Goal: Task Accomplishment & Management: Use online tool/utility

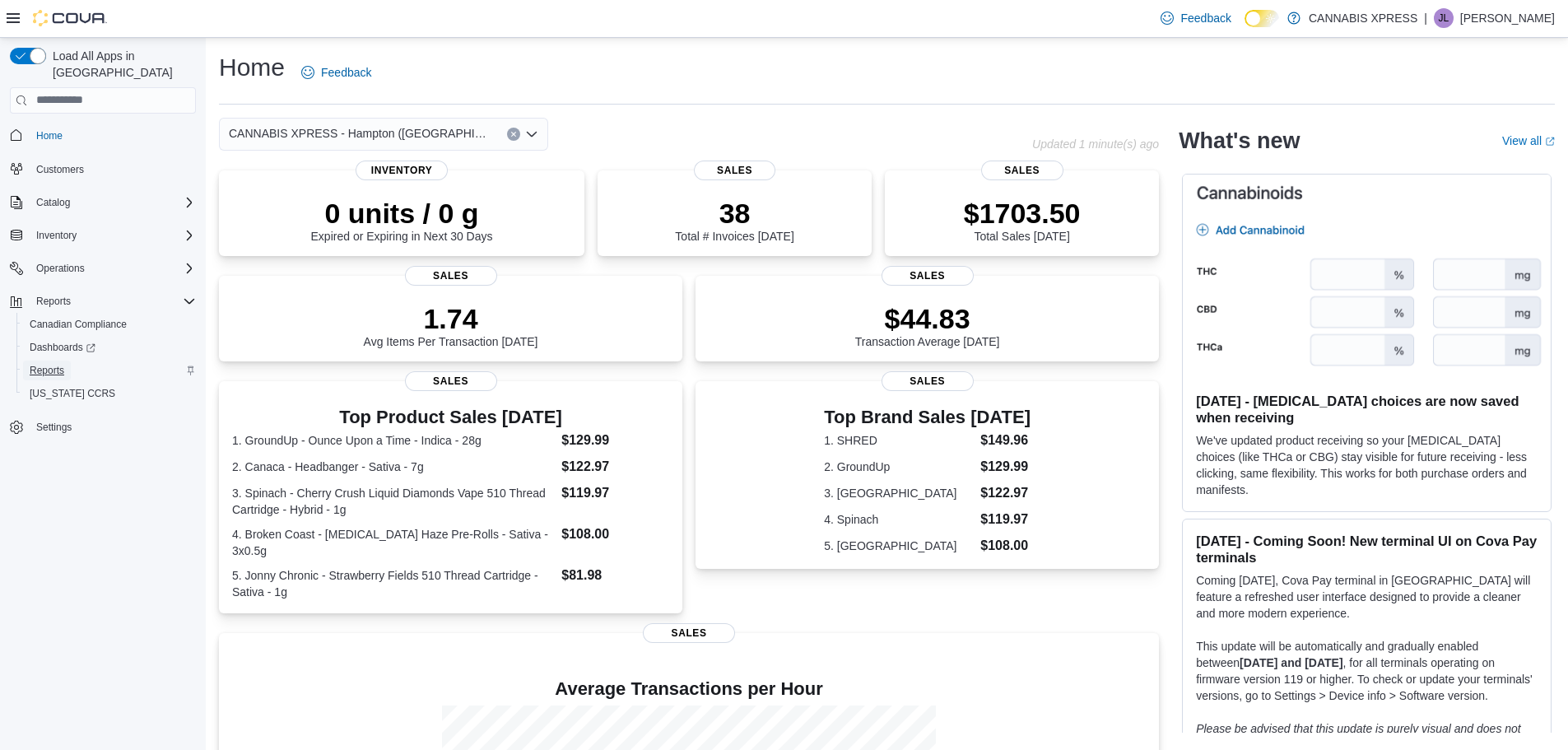
click at [50, 364] on span "Reports" at bounding box center [47, 370] width 35 height 13
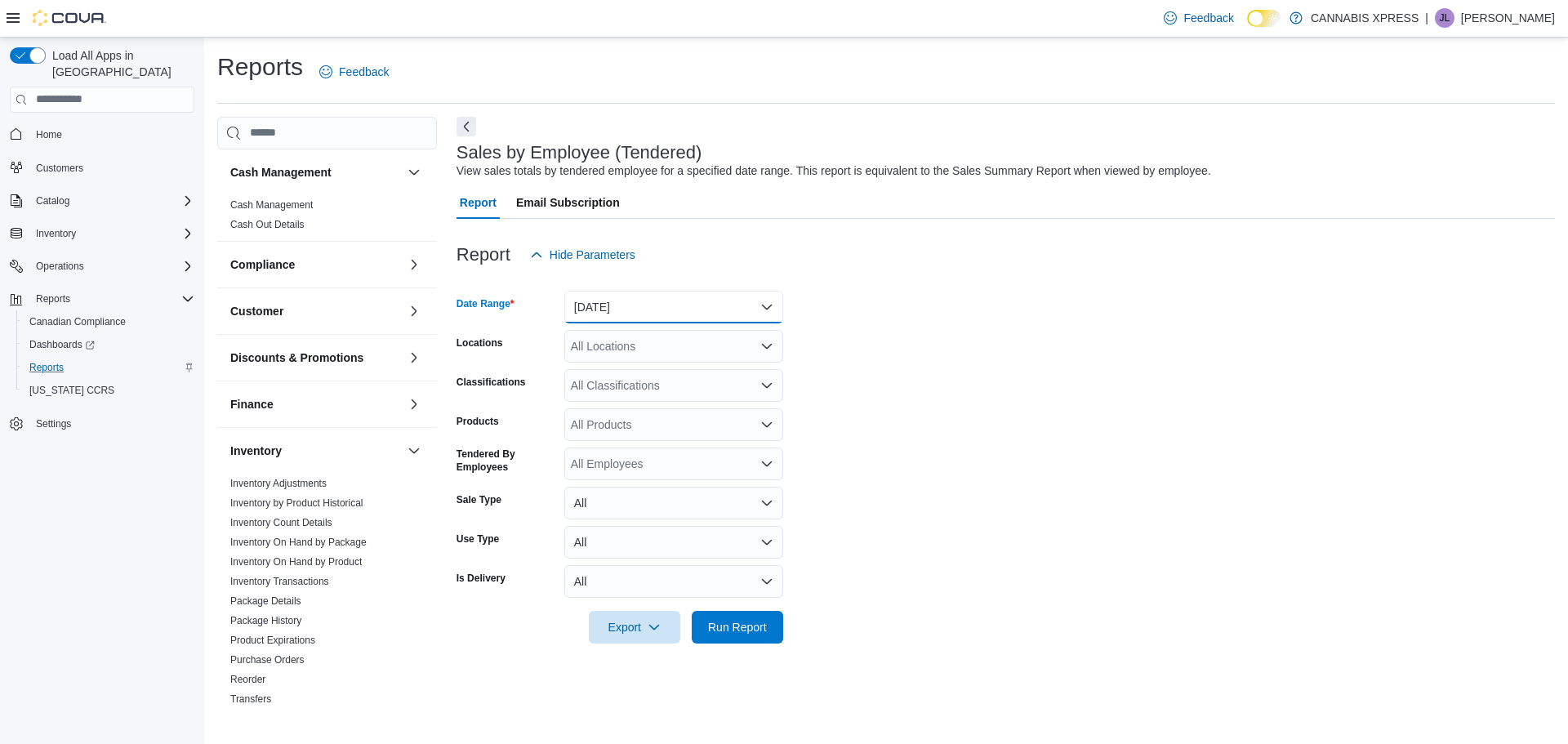
click at [764, 299] on button "[DATE]" at bounding box center [673, 307] width 219 height 33
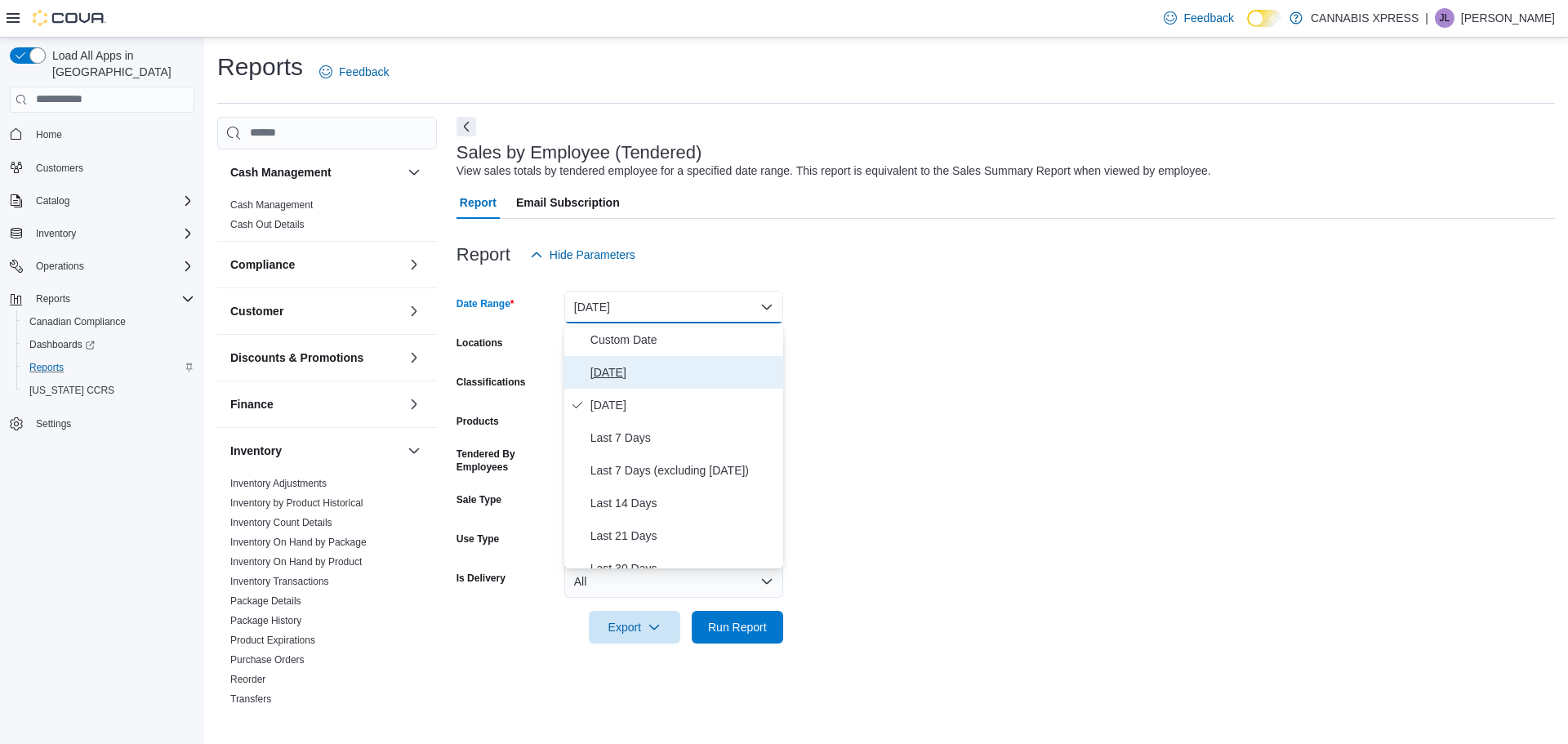
click at [599, 369] on span "[DATE]" at bounding box center [683, 372] width 186 height 20
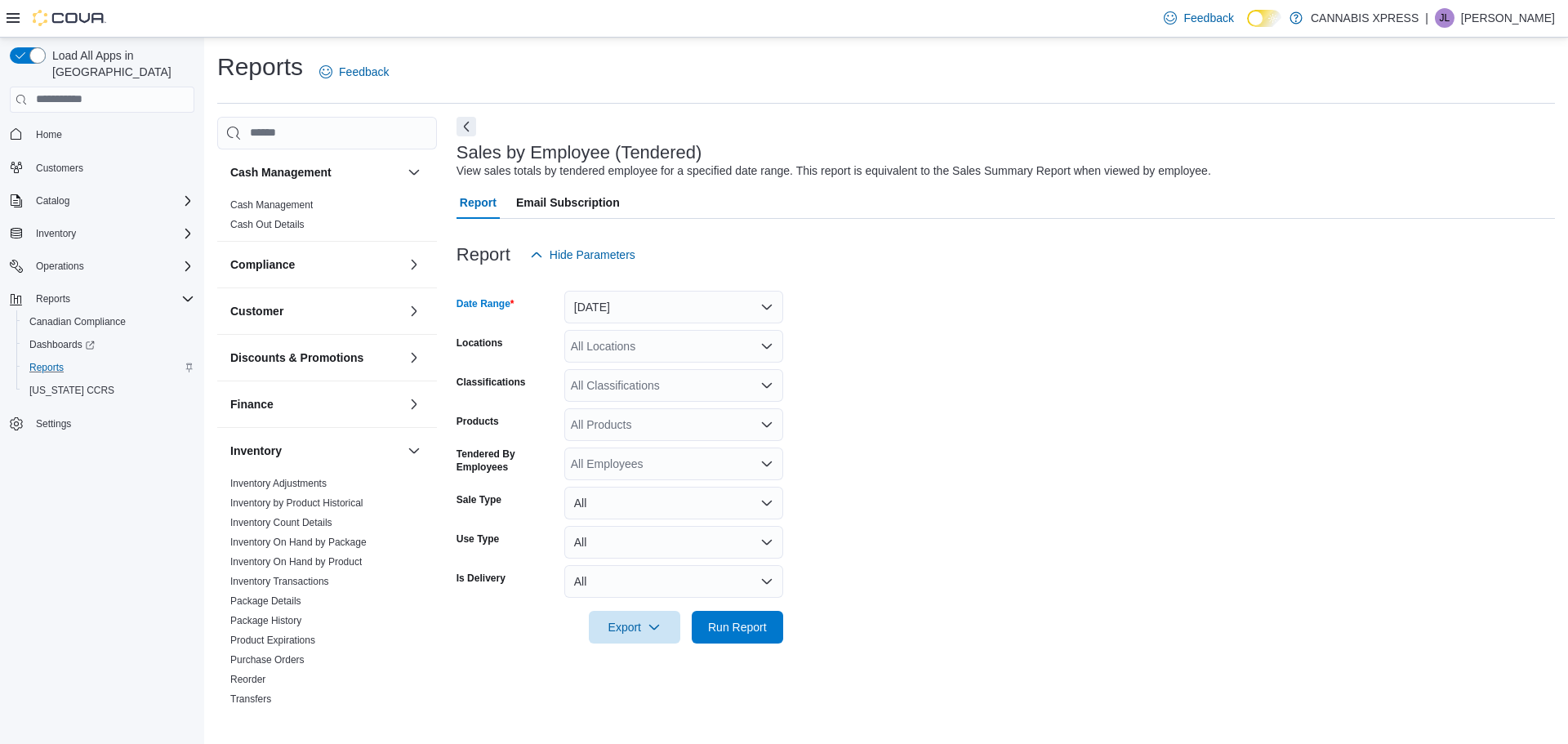
click at [757, 347] on div "All Locations" at bounding box center [673, 346] width 219 height 33
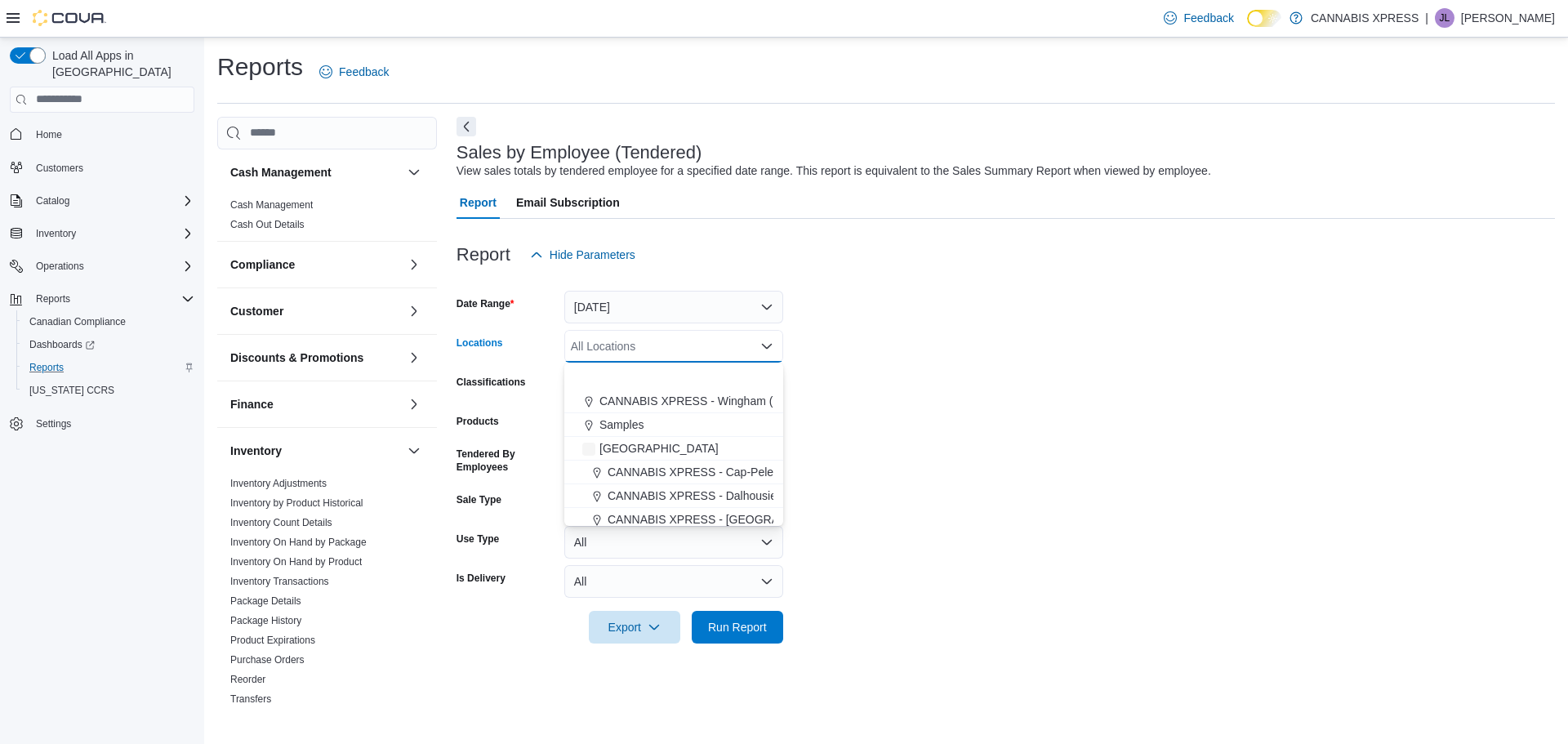
scroll to position [405, 0]
click at [751, 424] on span "CANNABIS XPRESS - [GEOGRAPHIC_DATA]-[GEOGRAPHIC_DATA] ([GEOGRAPHIC_DATA])" at bounding box center [852, 419] width 490 height 16
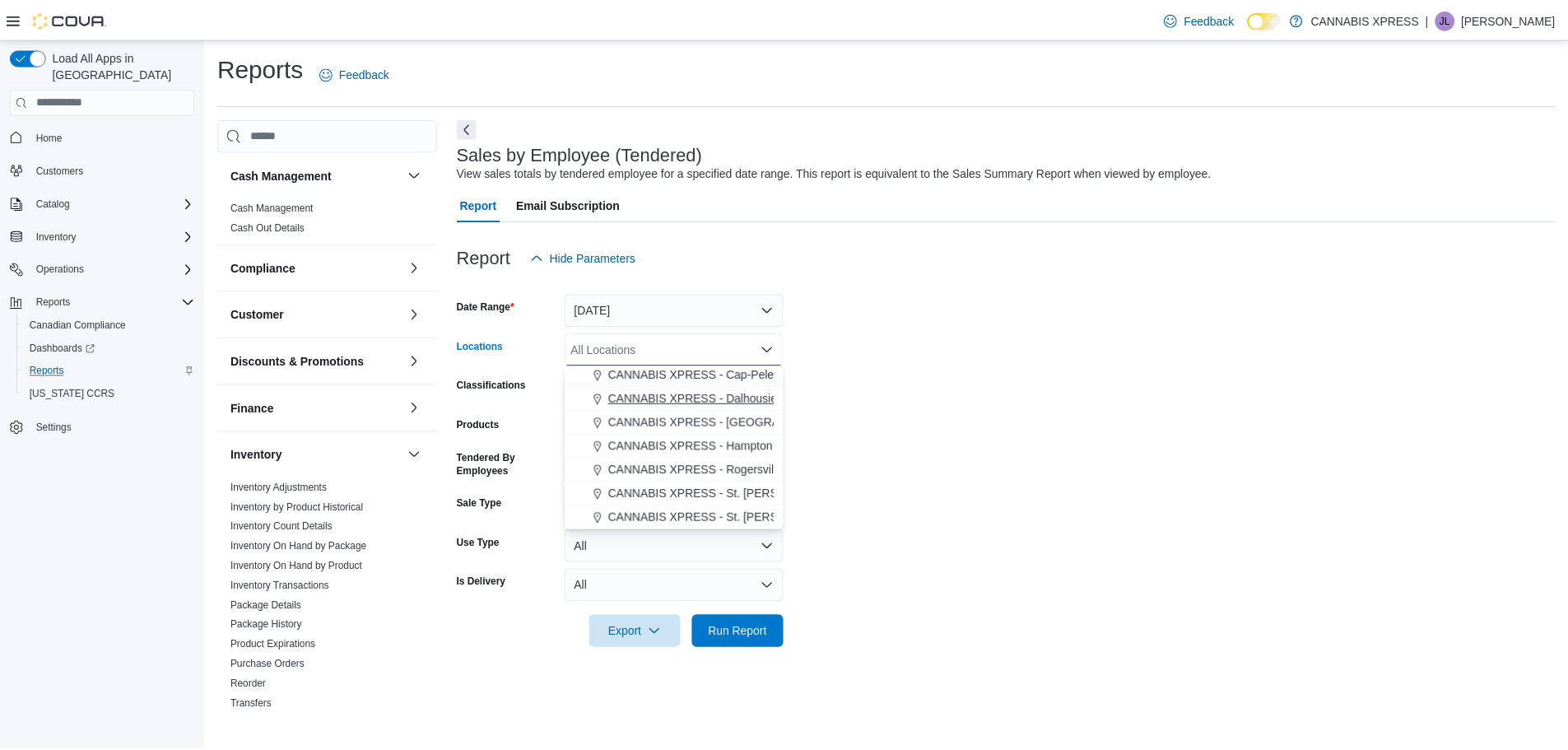
scroll to position [385, 0]
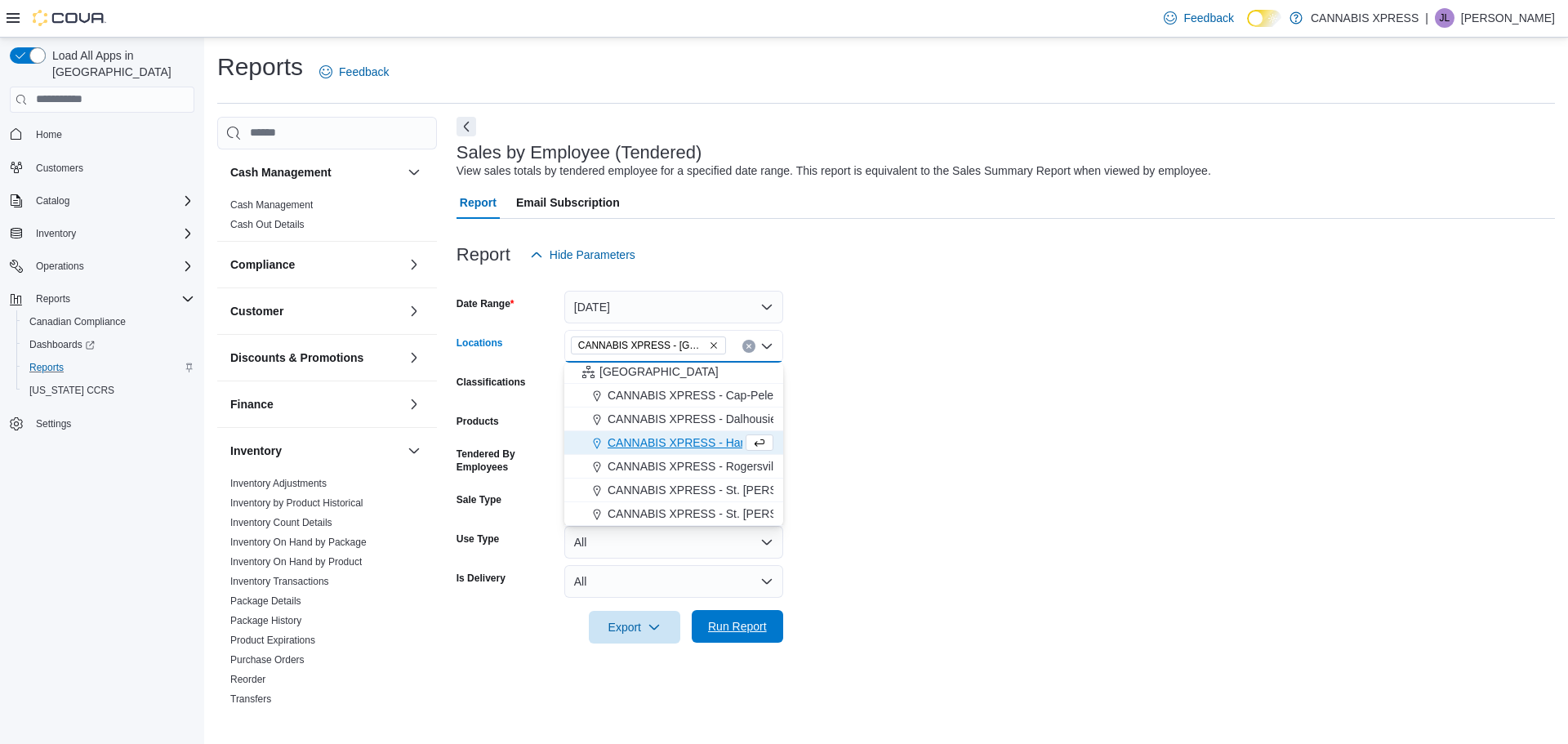
click at [730, 629] on span "Run Report" at bounding box center [737, 625] width 59 height 16
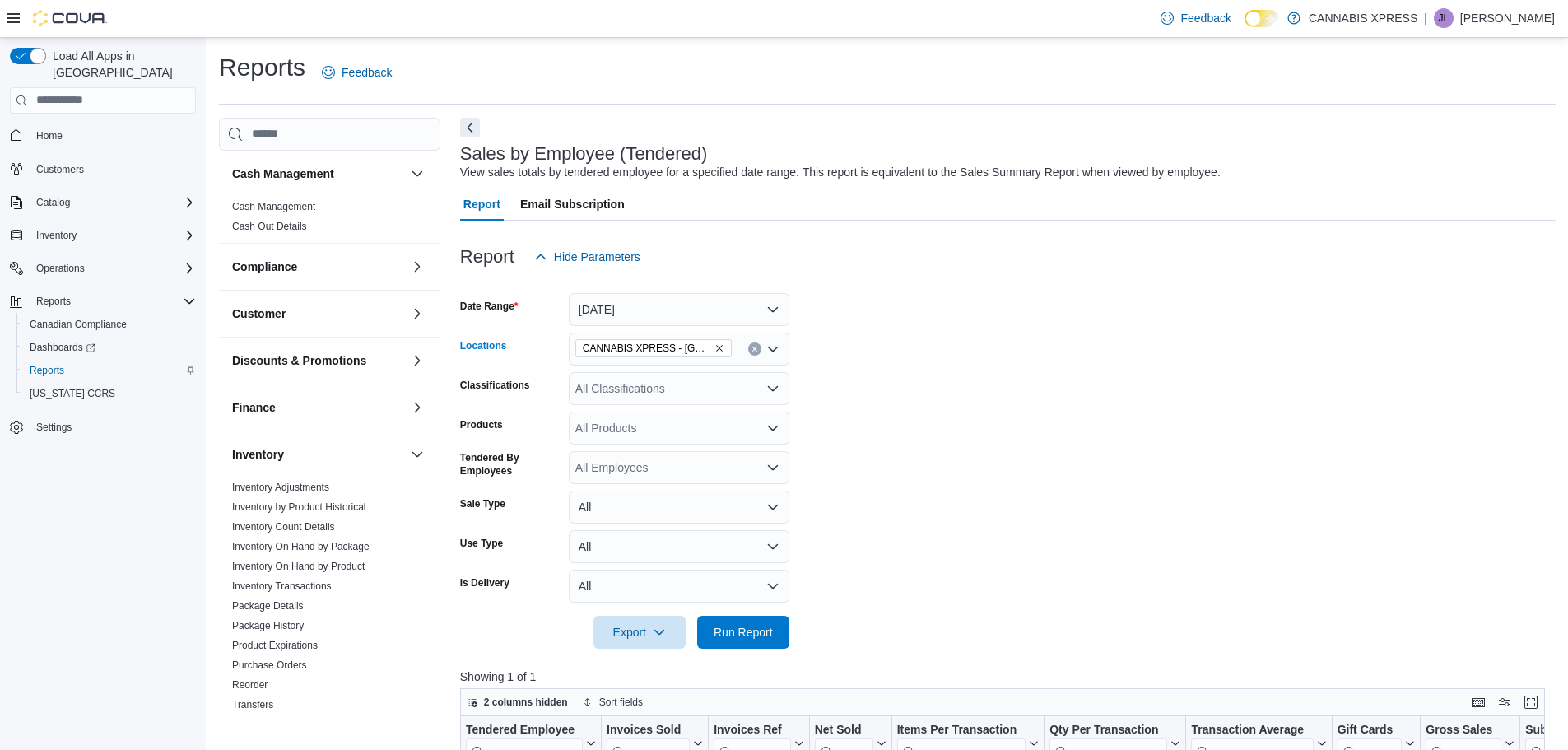
click at [757, 347] on icon "Clear input" at bounding box center [754, 348] width 4 height 4
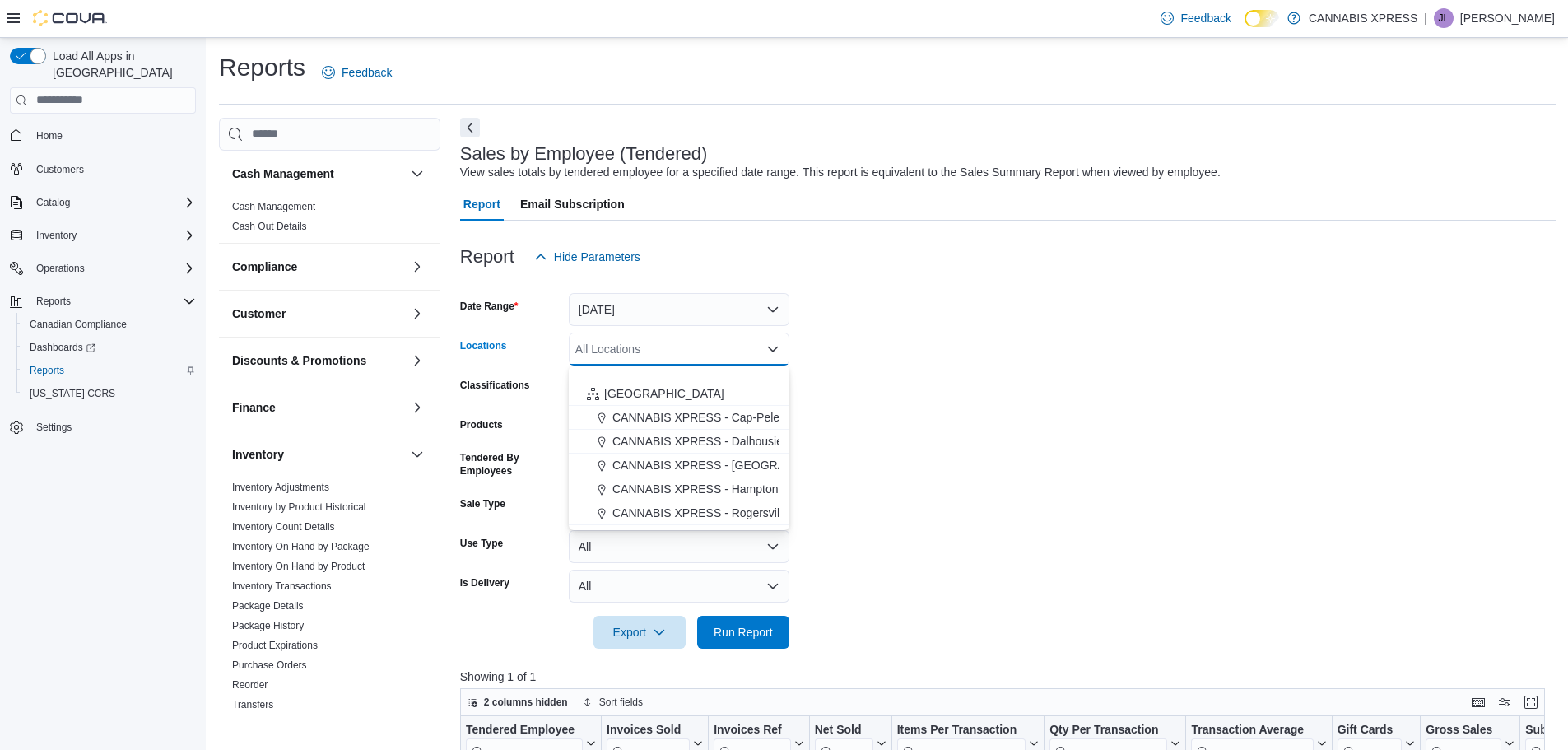
scroll to position [408, 0]
click at [760, 522] on span "CANNABIS XPRESS - St. [PERSON_NAME] ([GEOGRAPHIC_DATA])" at bounding box center [793, 517] width 362 height 17
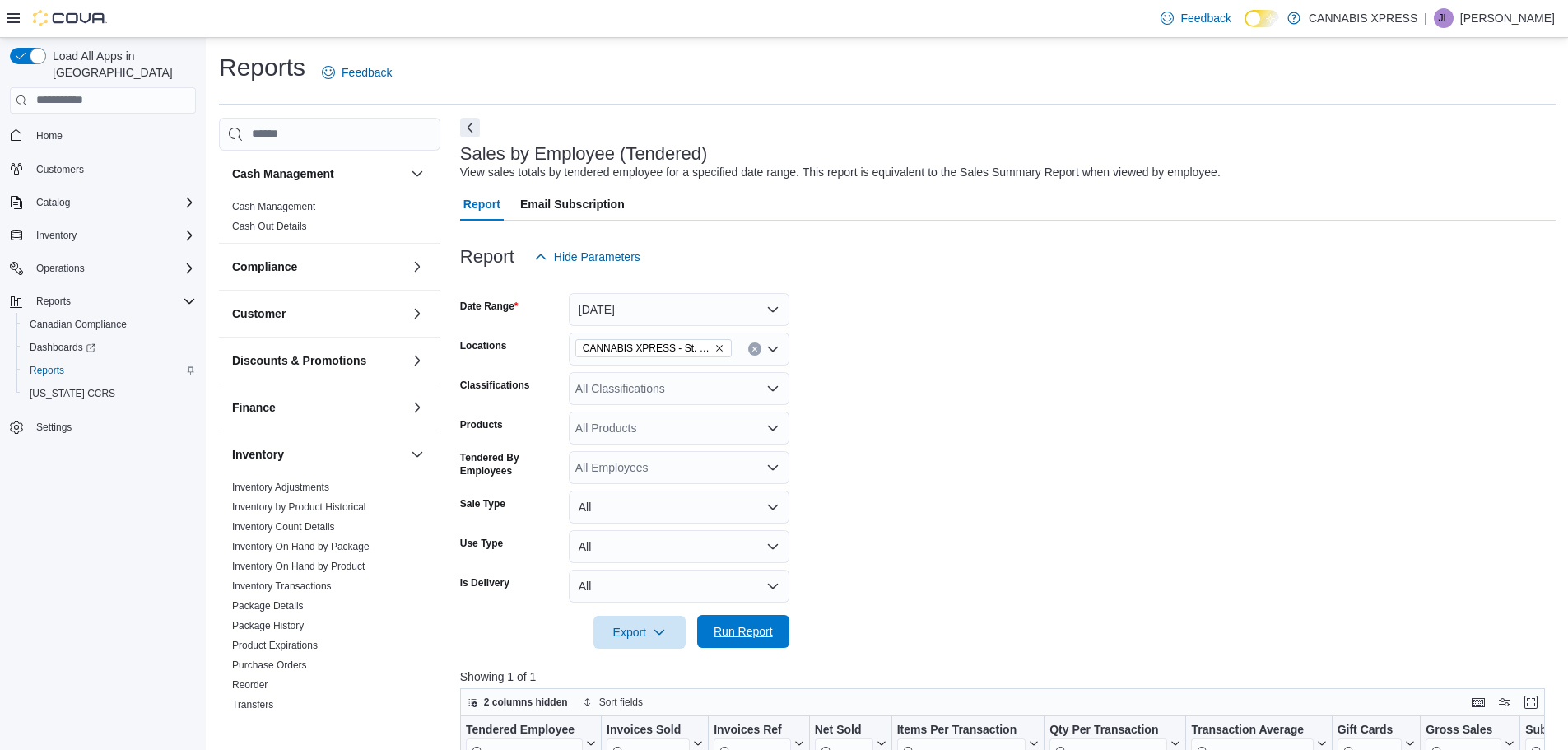
click at [716, 620] on span "Run Report" at bounding box center [743, 631] width 72 height 33
click at [755, 345] on icon "Clear input" at bounding box center [755, 349] width 7 height 7
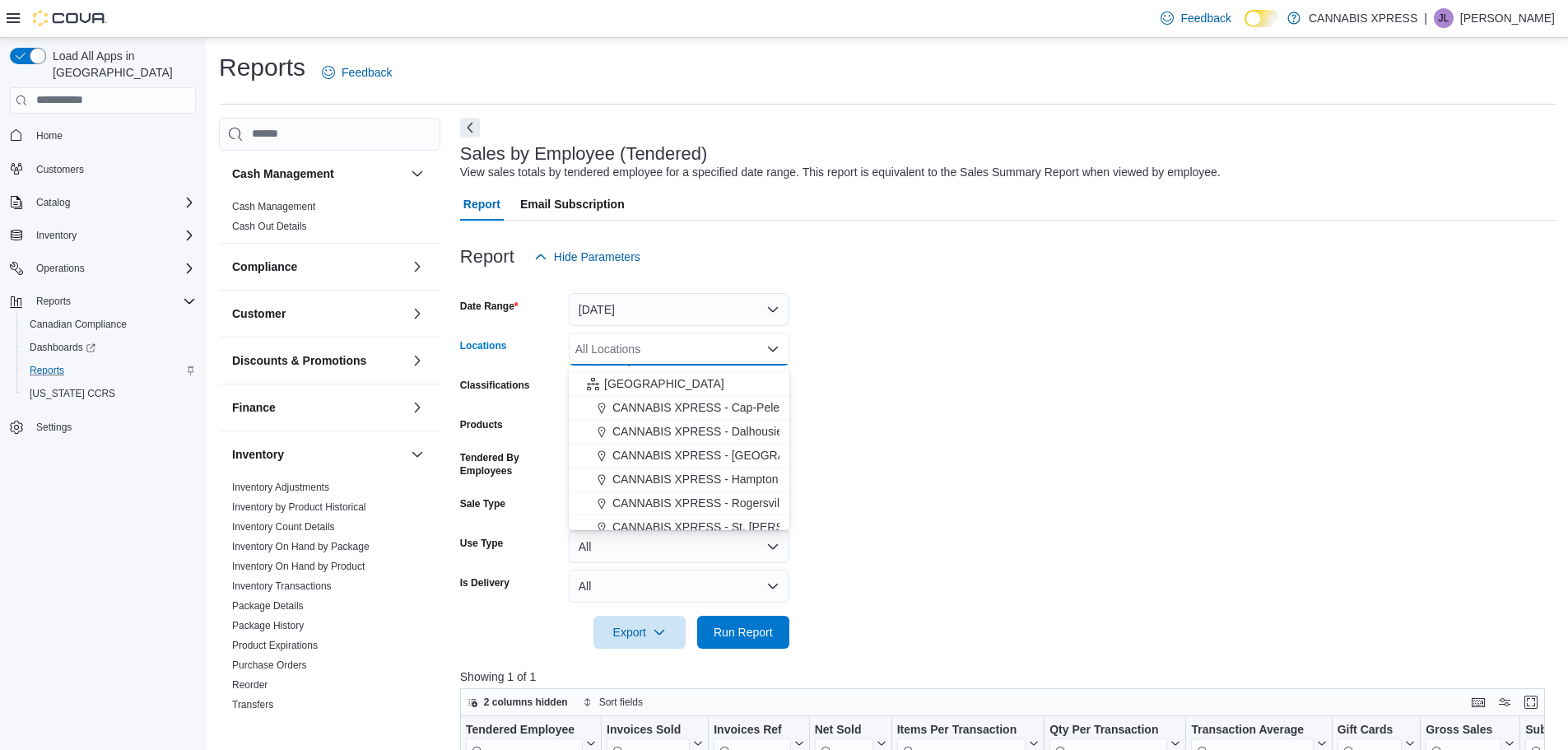
scroll to position [408, 0]
click at [749, 472] on span "CANNABIS XPRESS - Rogersville - (Rue Principale)" at bounding box center [747, 469] width 270 height 17
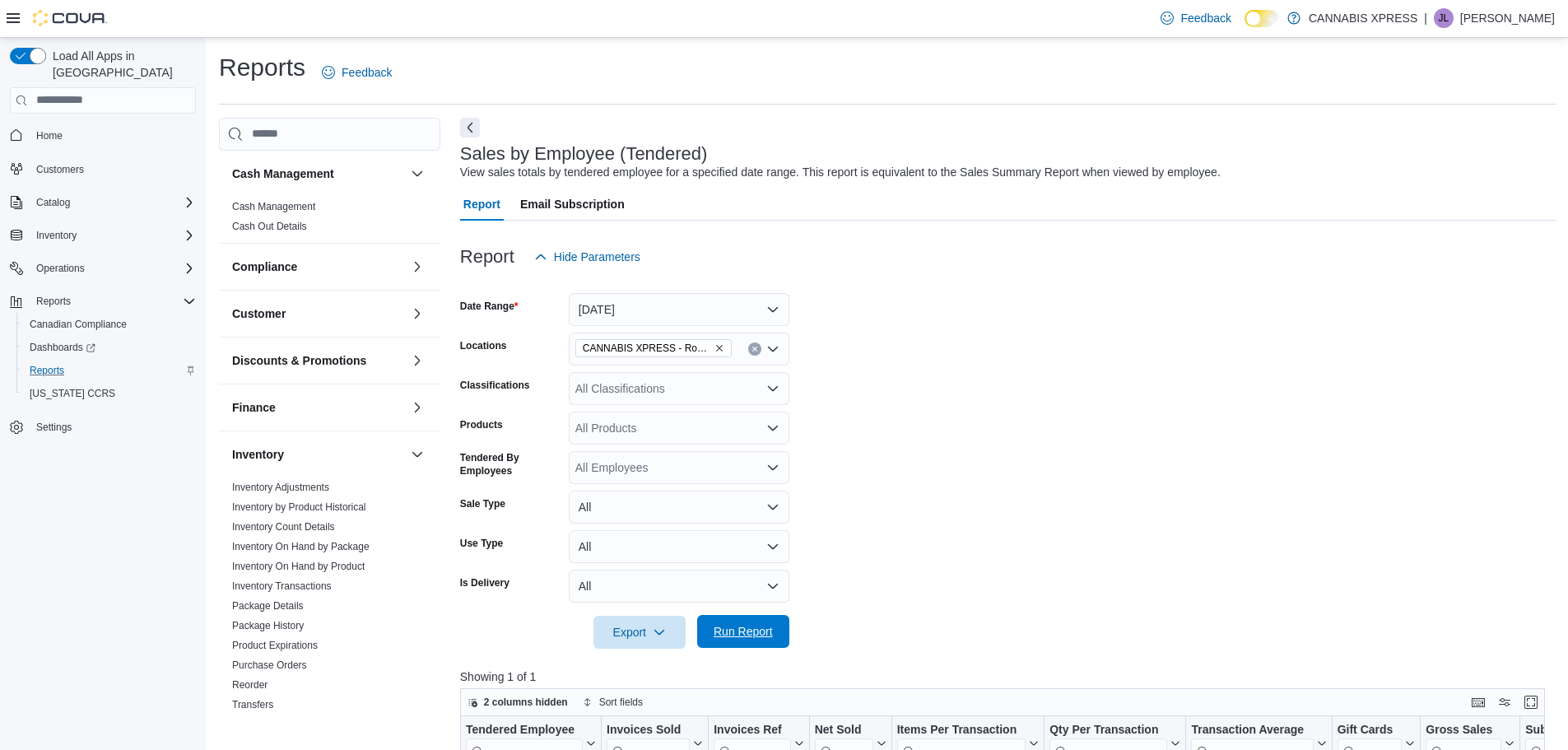
drag, startPoint x: 748, startPoint y: 644, endPoint x: 780, endPoint y: 616, distance: 42.5
click at [748, 644] on span "Run Report" at bounding box center [743, 631] width 72 height 33
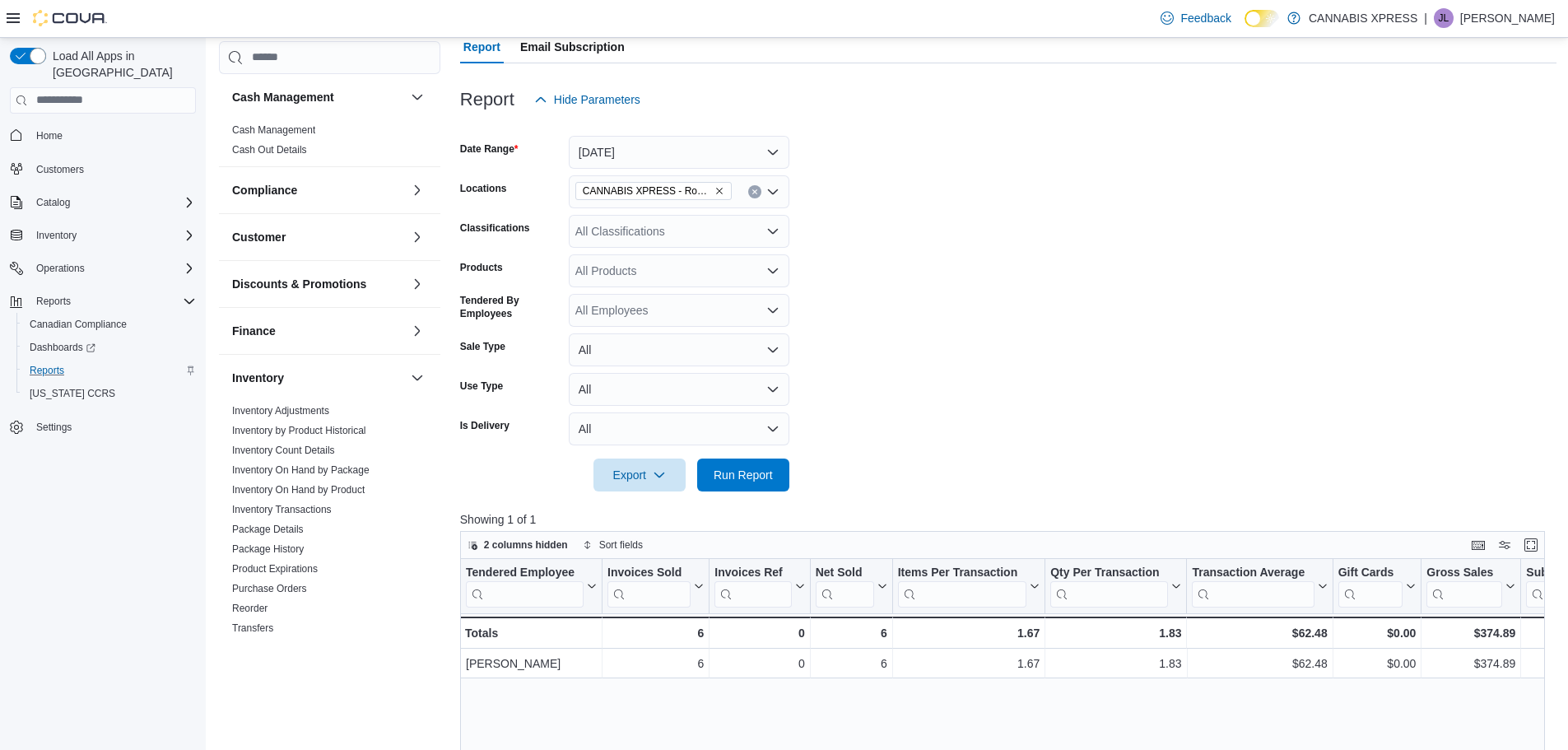
scroll to position [165, 0]
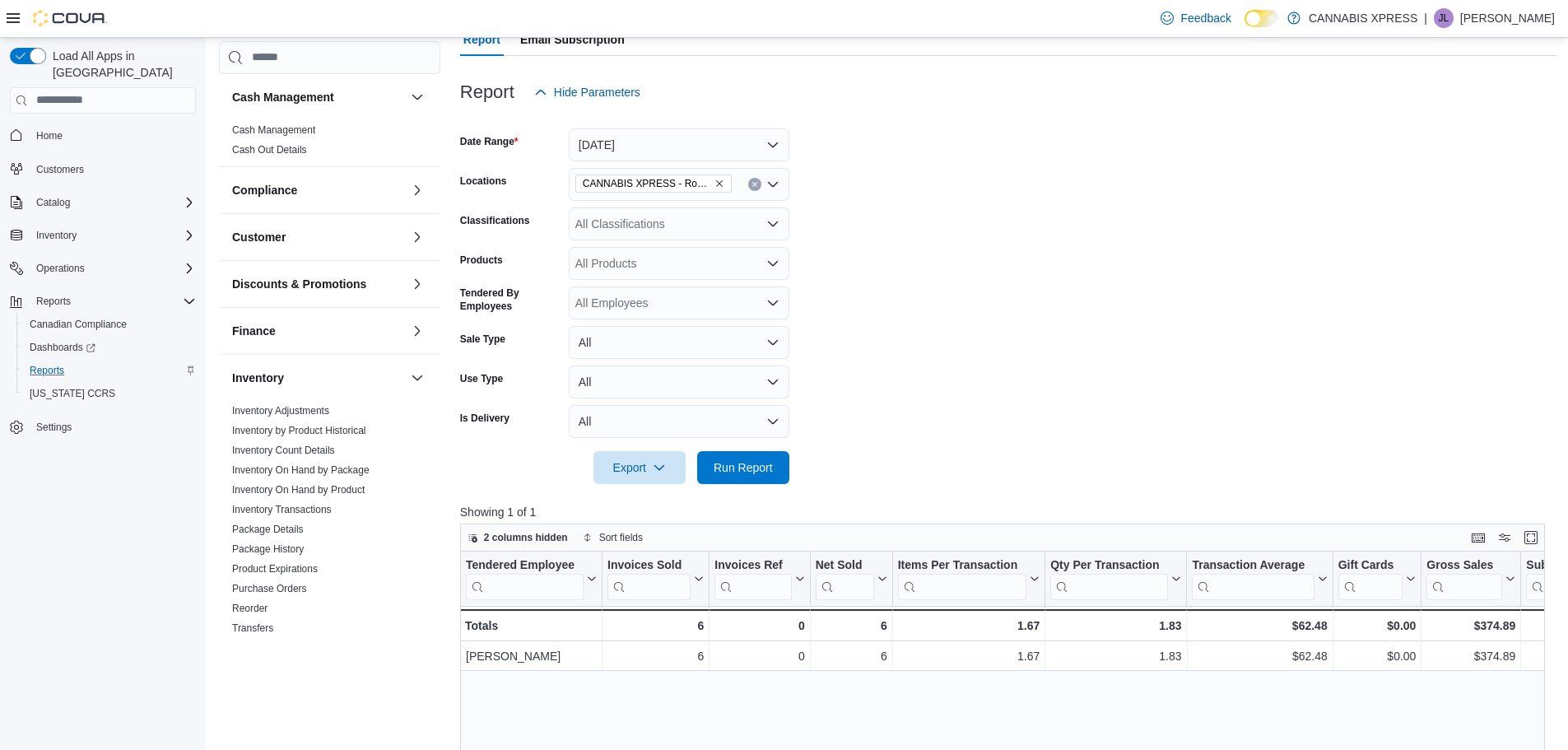
click at [757, 181] on icon "Clear input" at bounding box center [755, 185] width 7 height 7
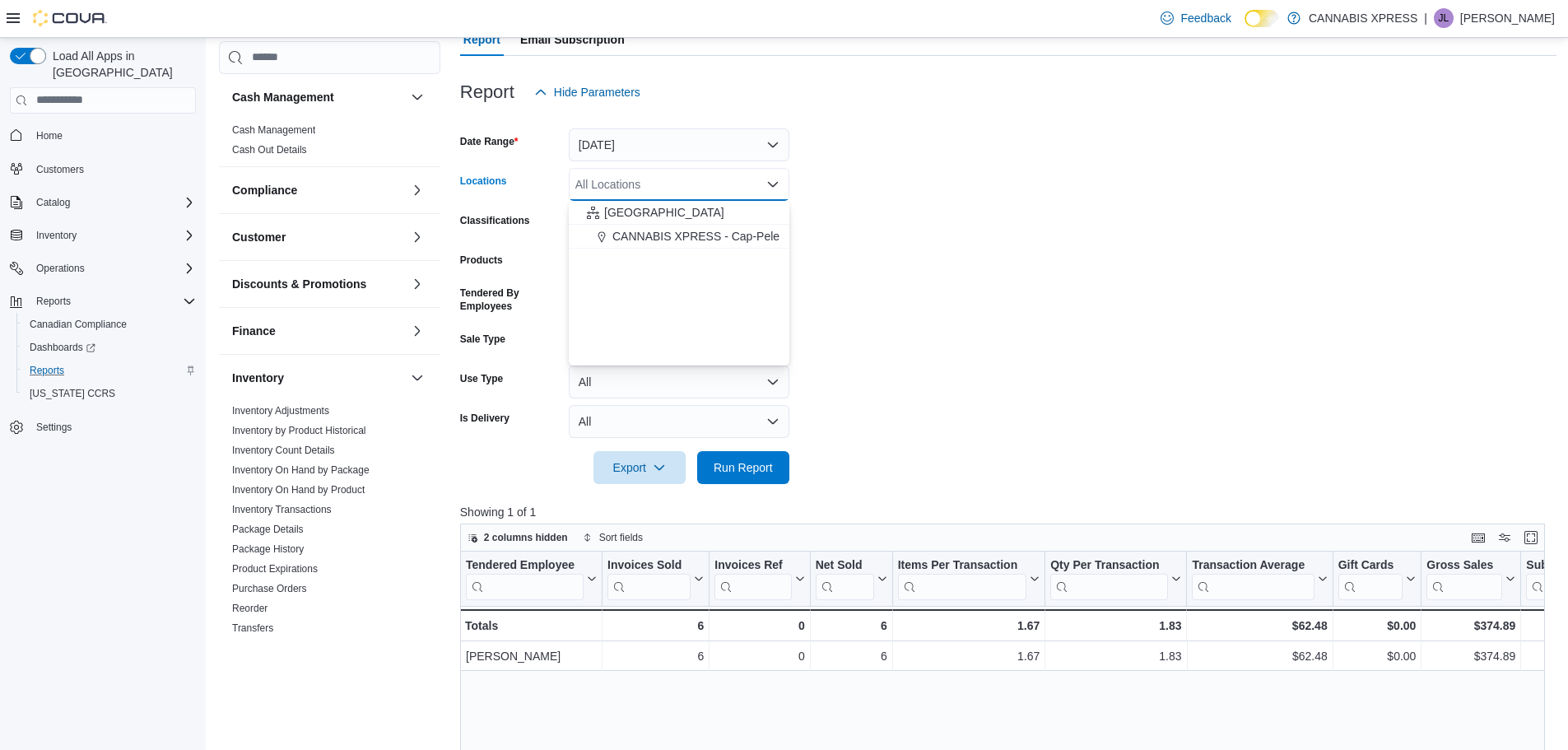
scroll to position [408, 0]
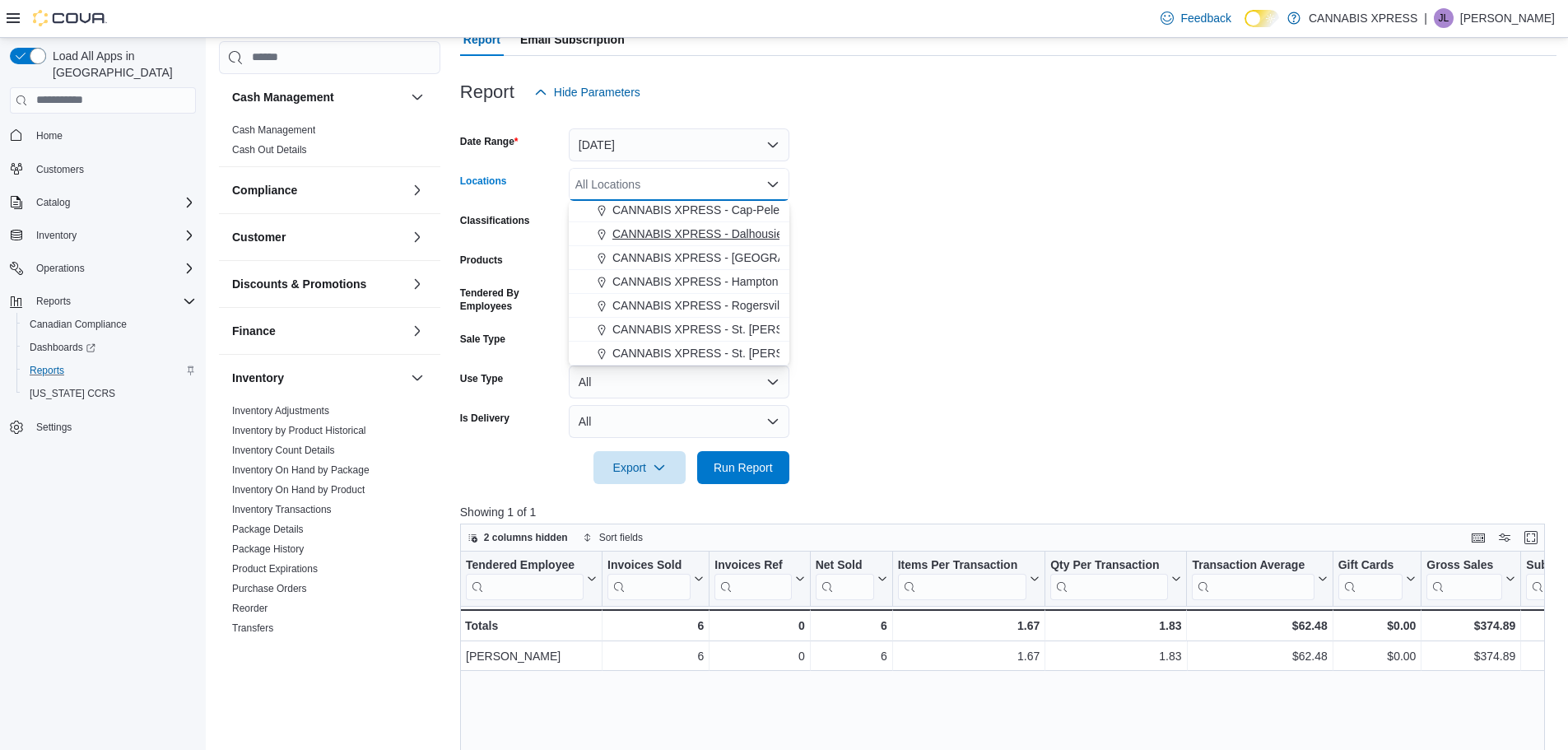
click at [744, 235] on span "CANNABIS XPRESS - Dalhousie ([PERSON_NAME][GEOGRAPHIC_DATA])" at bounding box center [811, 234] width 396 height 17
click at [746, 461] on span "Run Report" at bounding box center [743, 467] width 59 height 17
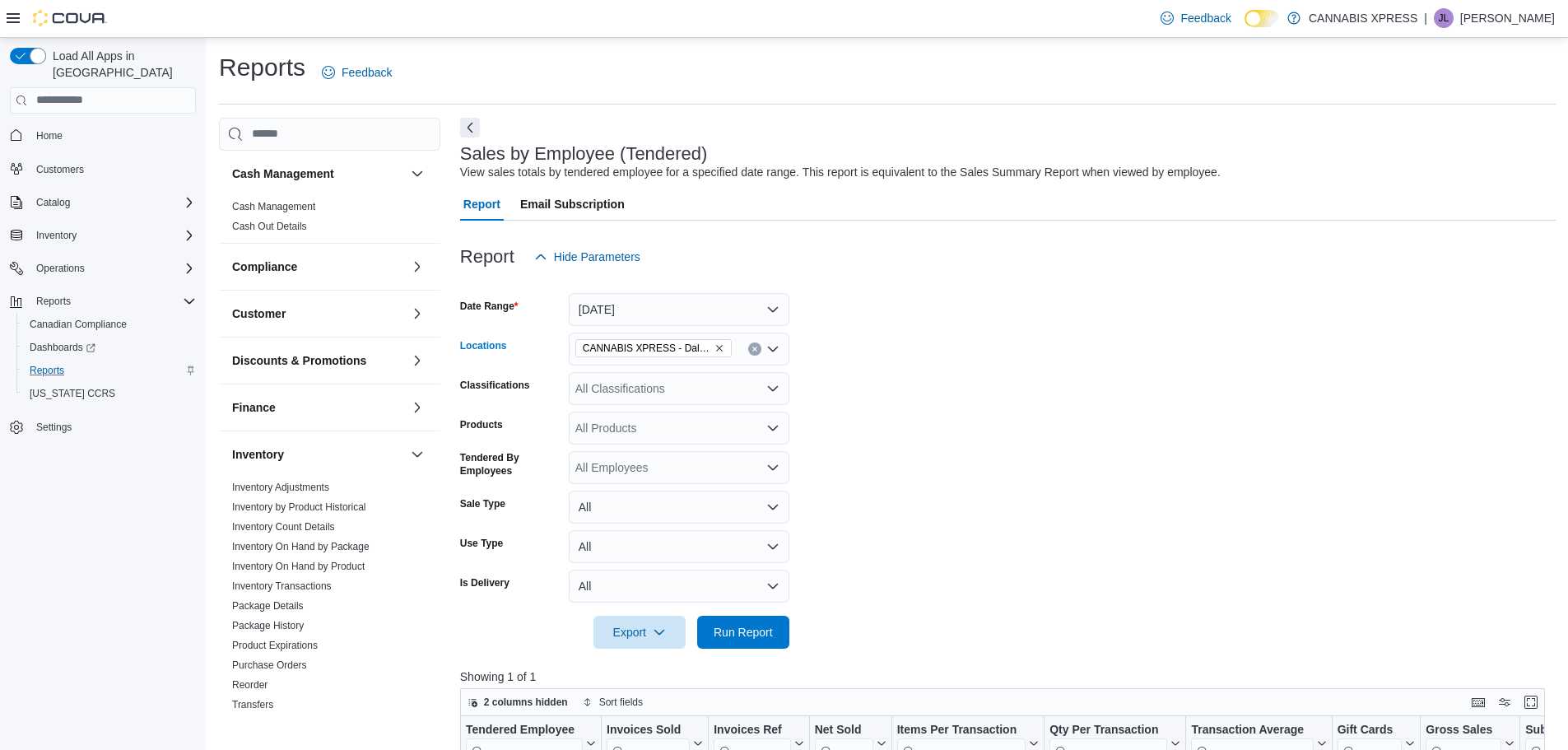
click at [754, 345] on icon "Clear input" at bounding box center [755, 349] width 7 height 7
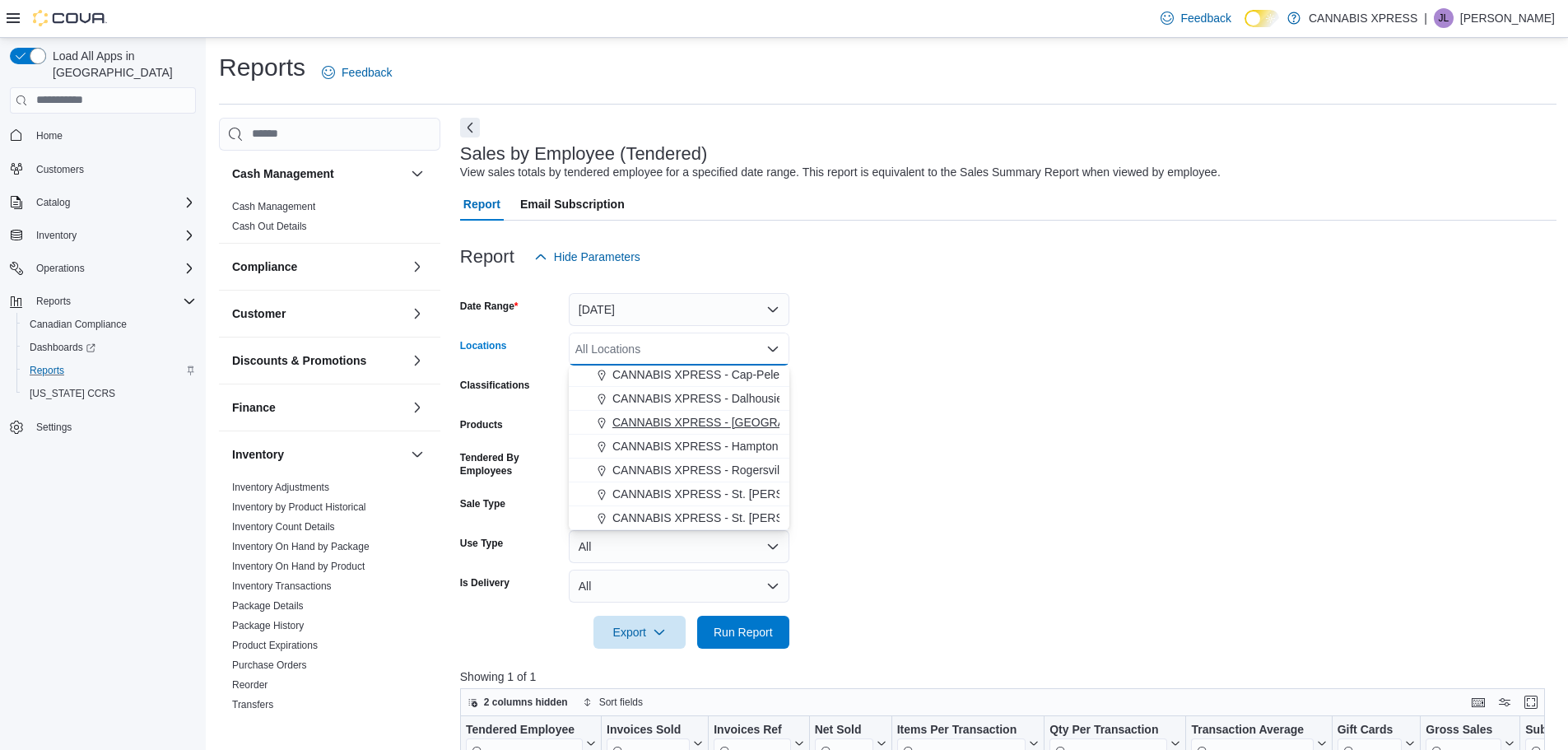
click at [750, 444] on span "CANNABIS XPRESS - Hampton ([GEOGRAPHIC_DATA])" at bounding box center [761, 446] width 297 height 17
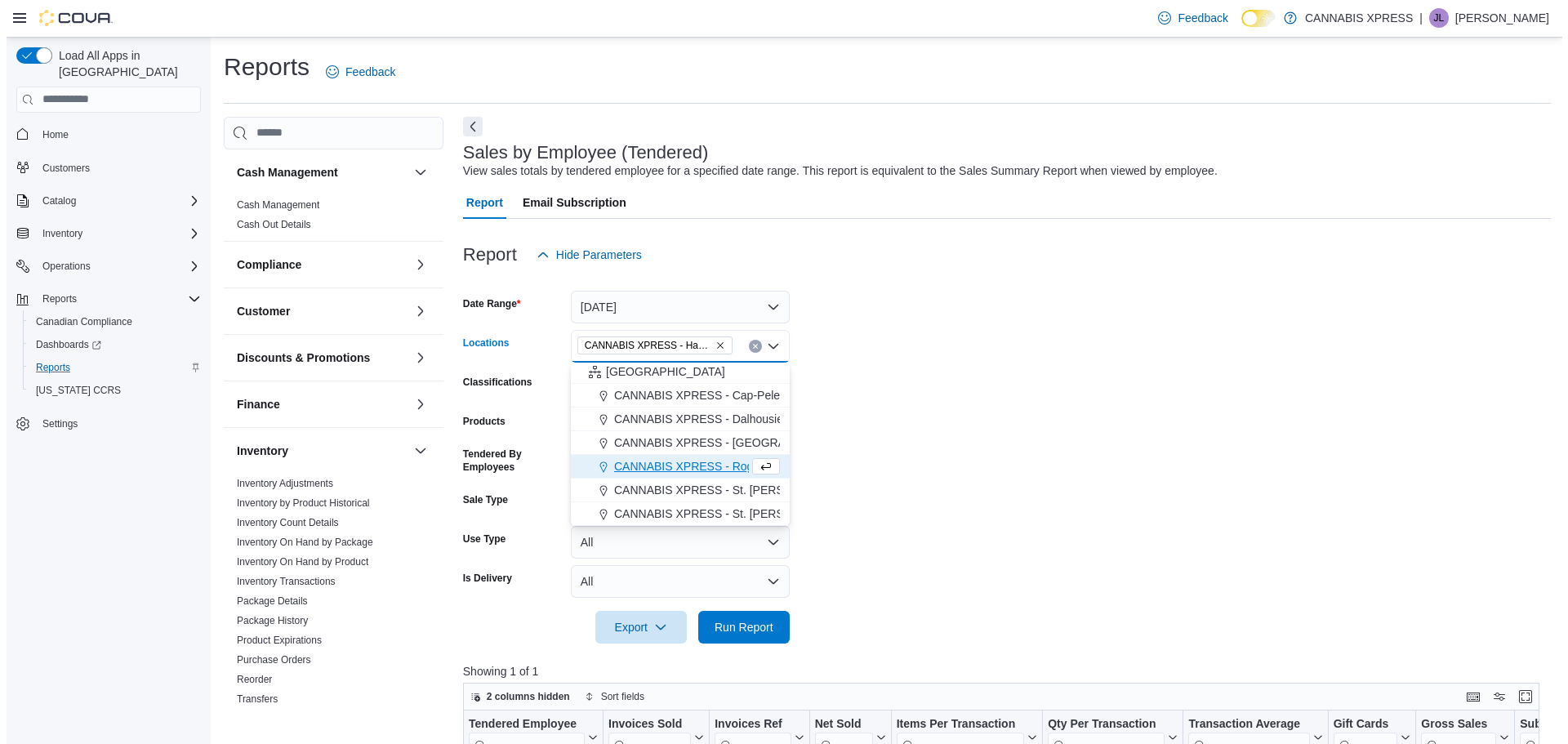
scroll to position [382, 0]
click at [750, 637] on span "Run Report" at bounding box center [736, 626] width 72 height 33
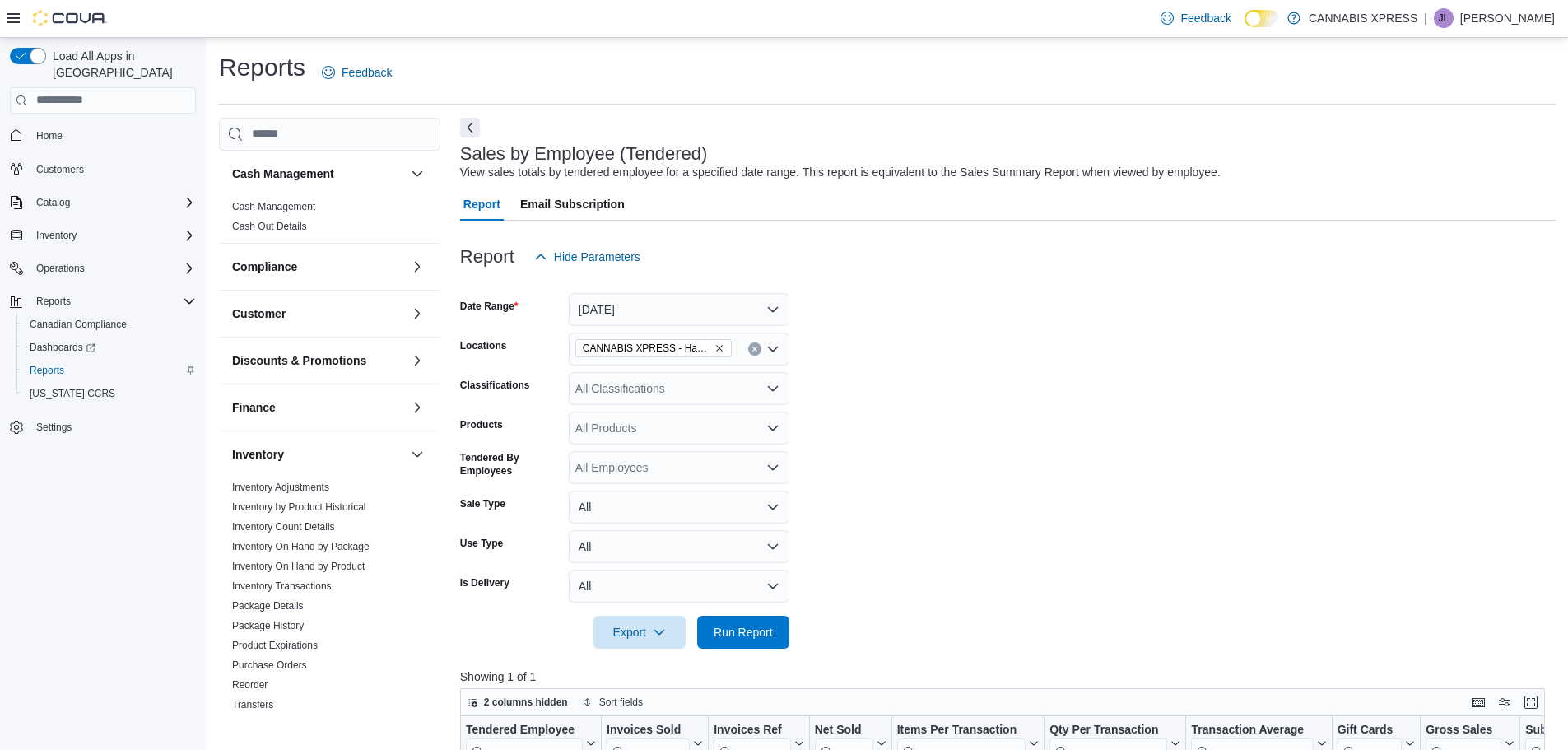
click at [70, 125] on span "Home" at bounding box center [113, 135] width 167 height 21
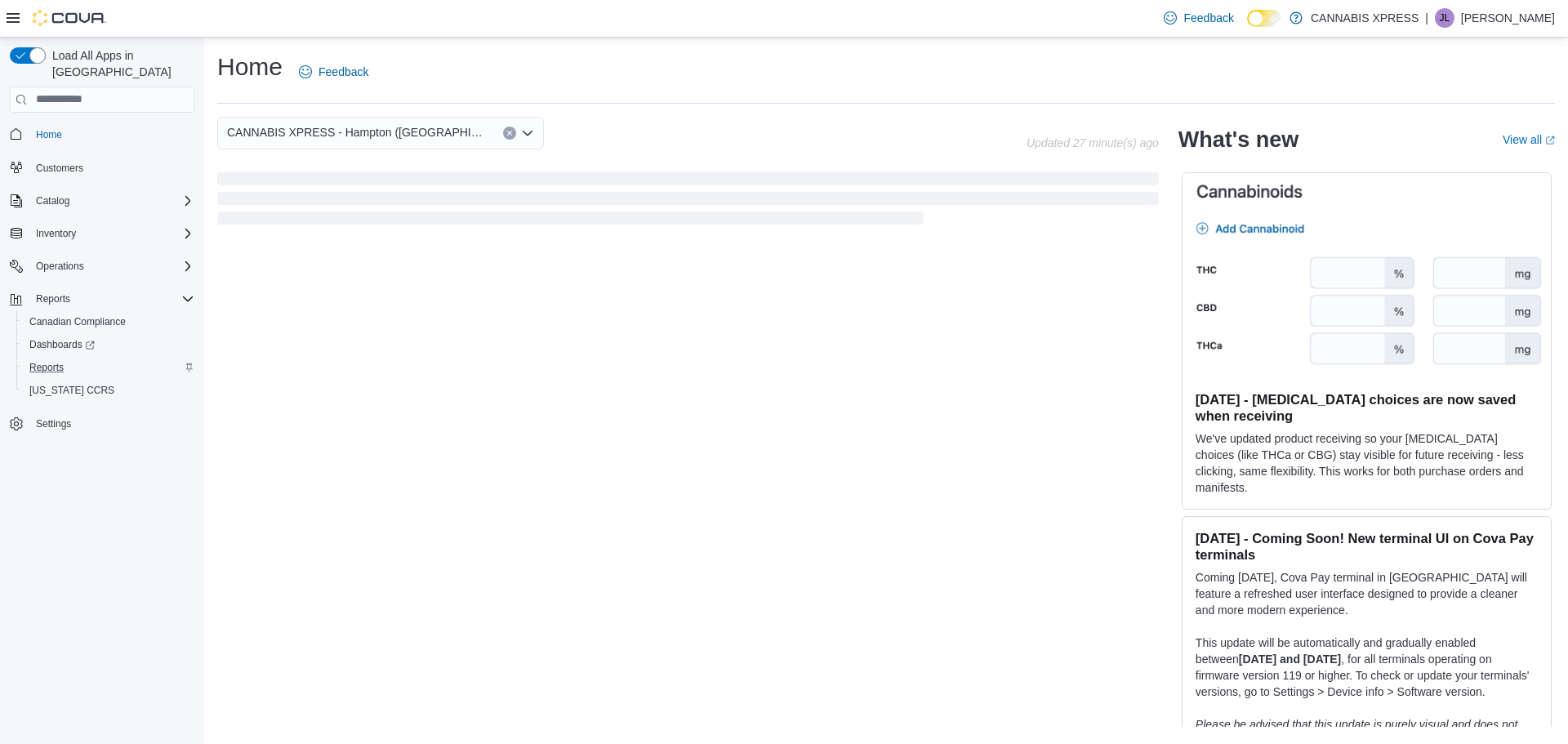
click at [504, 135] on button "Clear input" at bounding box center [509, 132] width 13 height 13
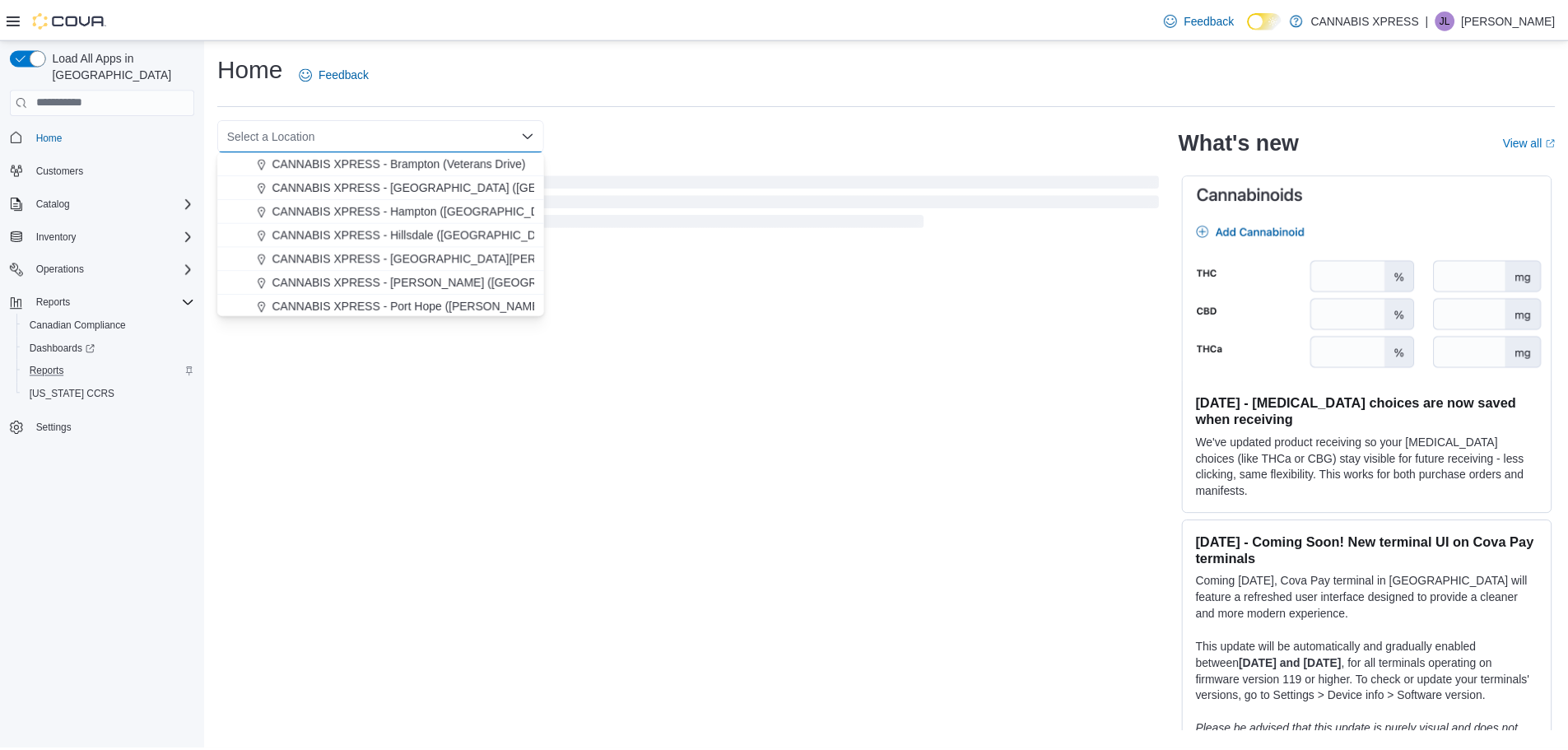
scroll to position [408, 0]
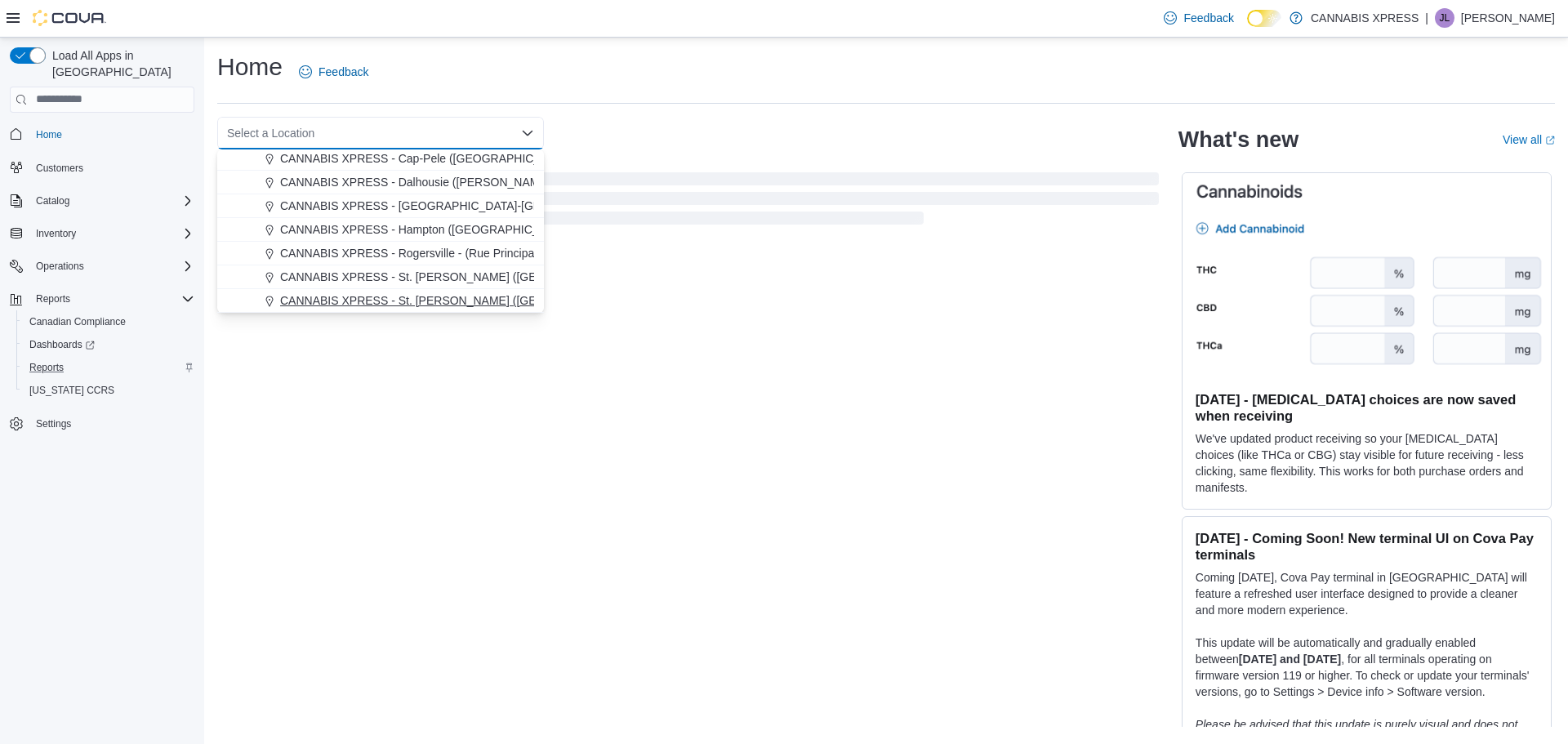
click at [453, 305] on span "CANNABIS XPRESS - St. [PERSON_NAME] ([GEOGRAPHIC_DATA])" at bounding box center [459, 300] width 359 height 16
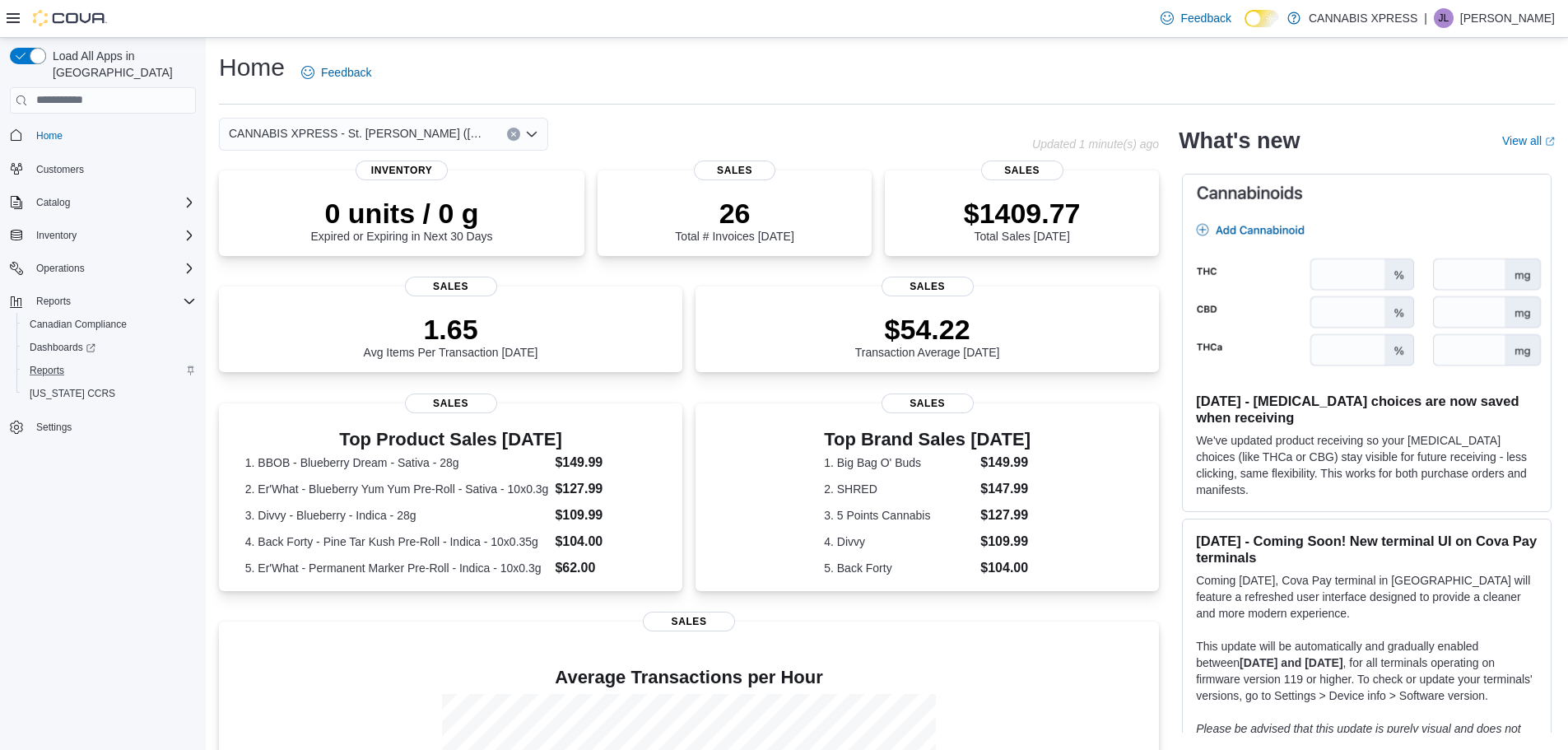
click at [517, 131] on button "Clear input" at bounding box center [513, 133] width 13 height 13
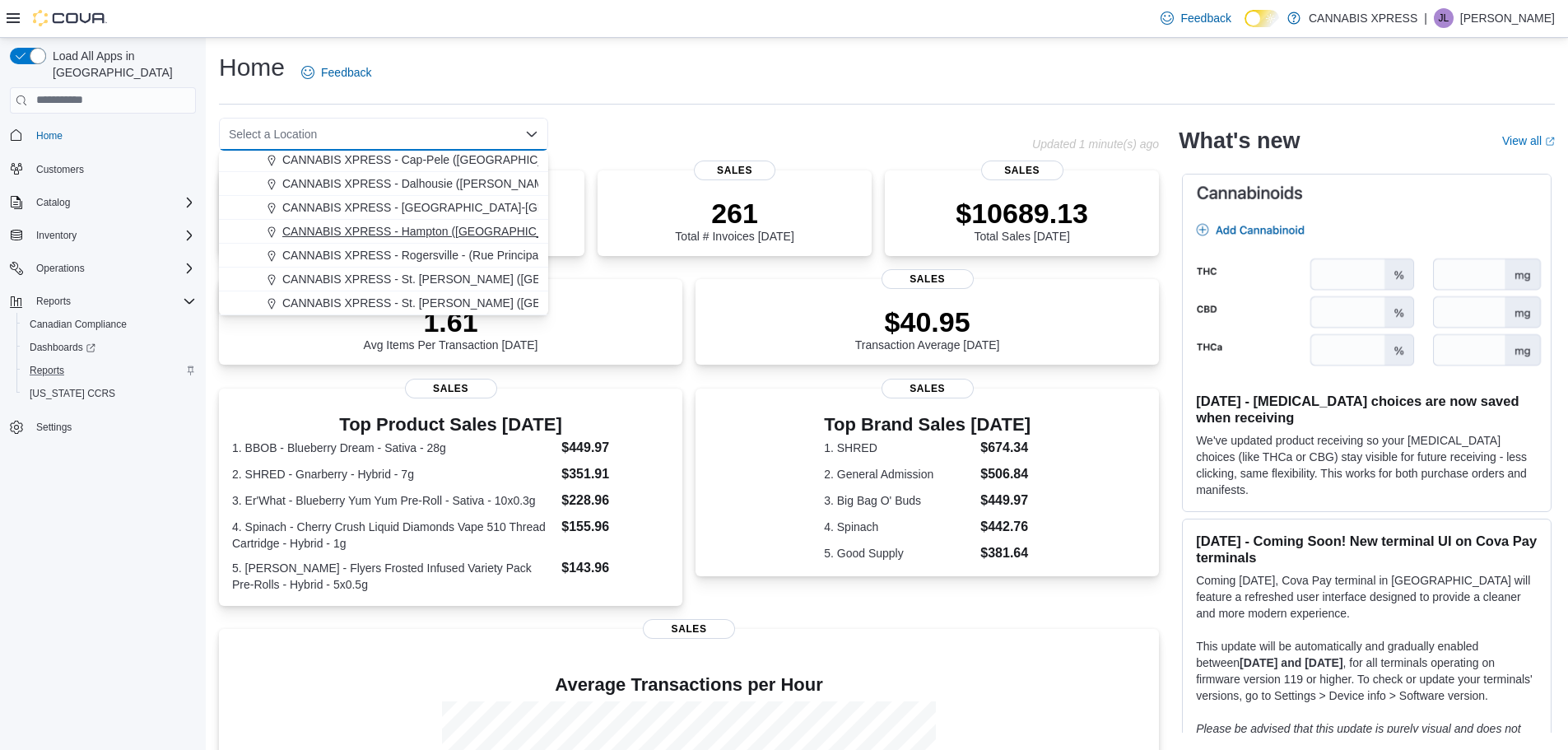
click at [439, 226] on span "CANNABIS XPRESS - Hampton ([GEOGRAPHIC_DATA])" at bounding box center [431, 231] width 297 height 17
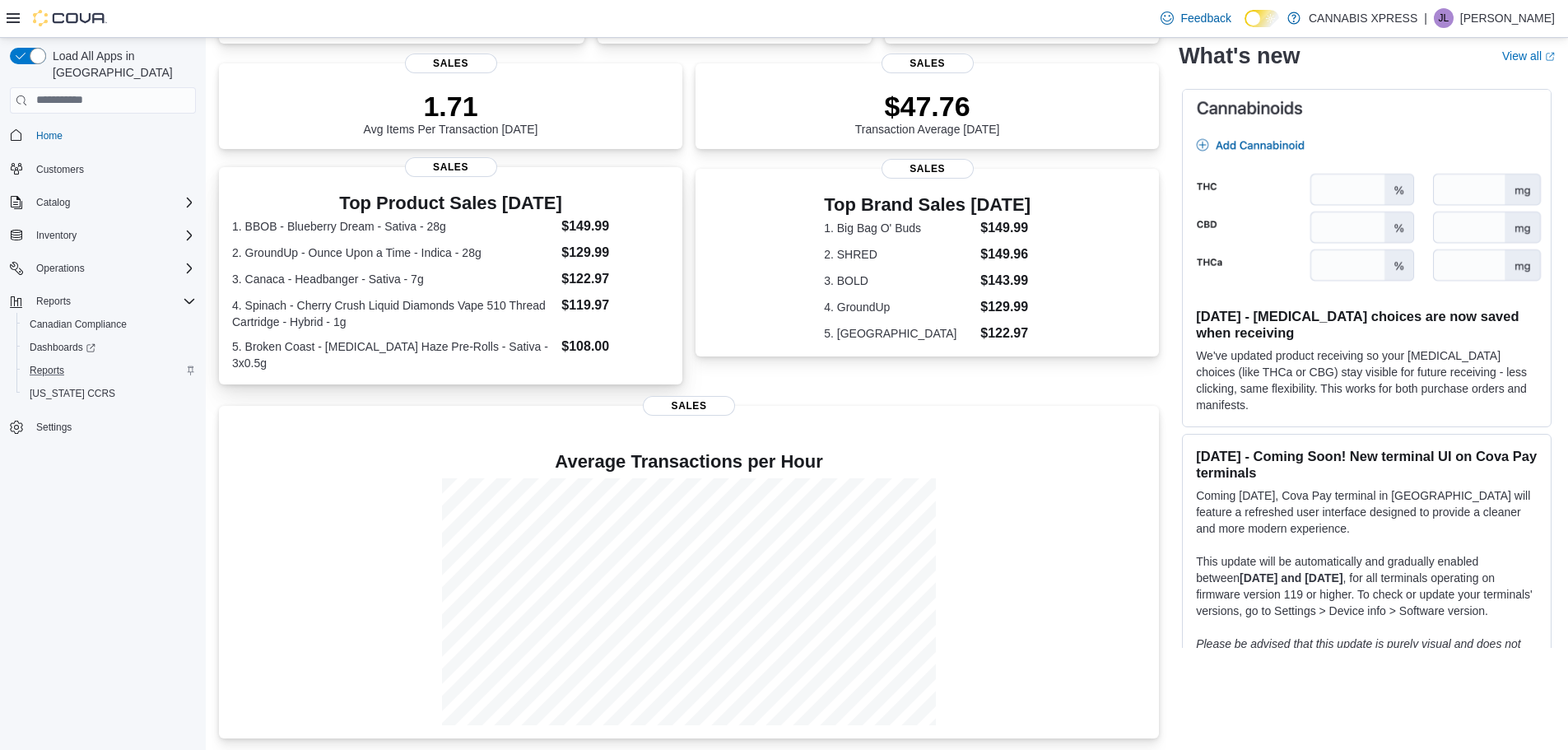
scroll to position [214, 0]
click at [305, 484] on div at bounding box center [688, 597] width 914 height 247
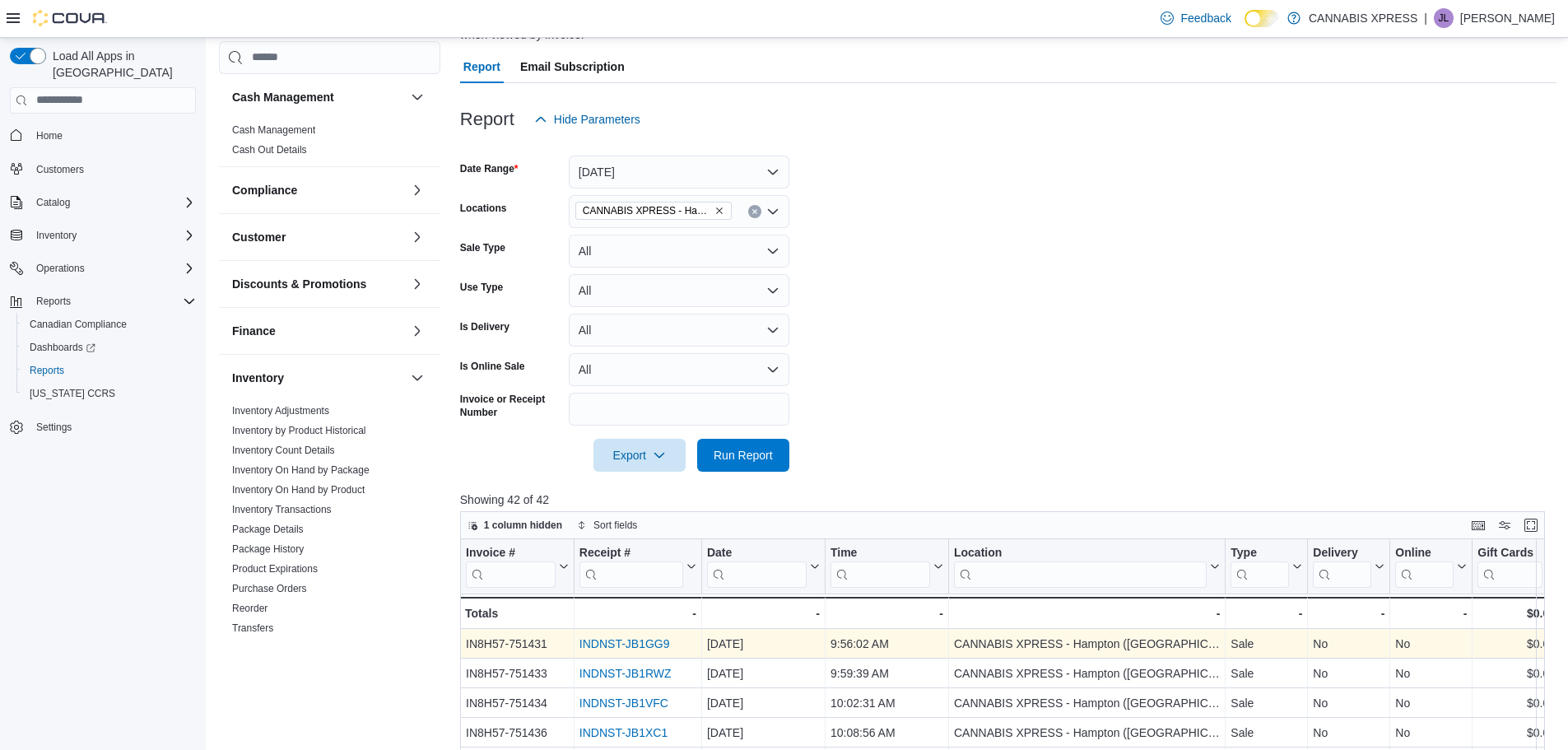
scroll to position [329, 0]
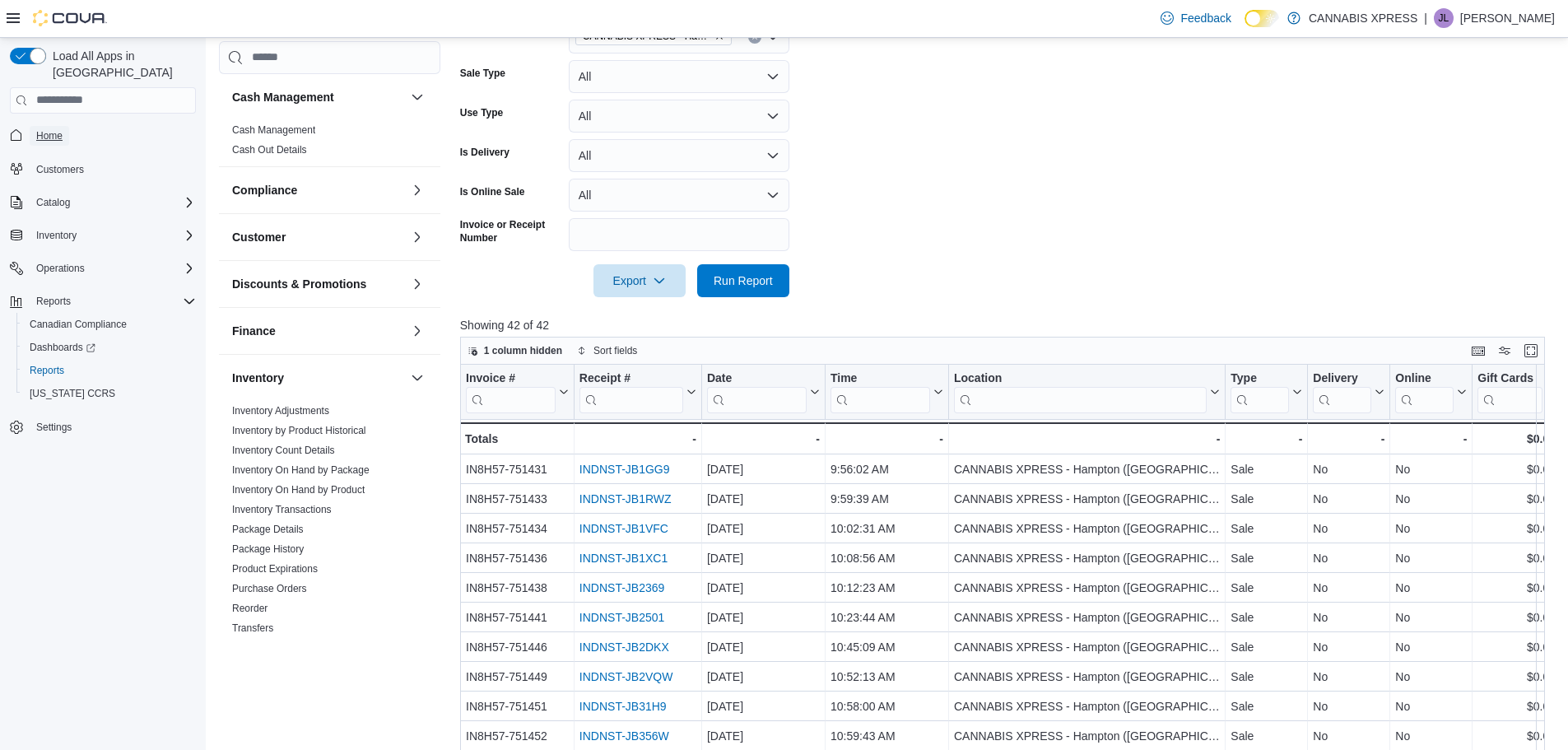
drag, startPoint x: 64, startPoint y: 119, endPoint x: 73, endPoint y: 119, distance: 9.0
click at [64, 126] on link "Home" at bounding box center [49, 135] width 39 height 20
